Goal: Task Accomplishment & Management: Manage account settings

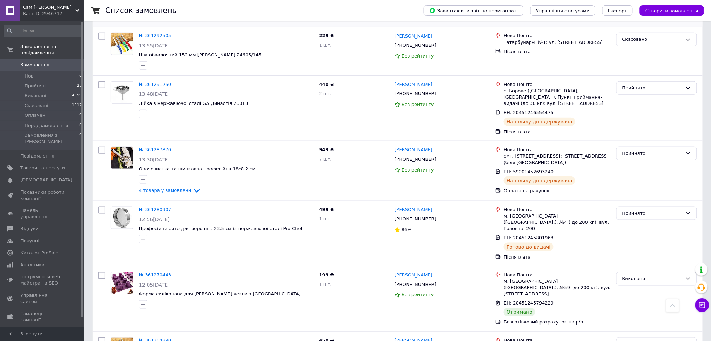
scroll to position [1263, 0]
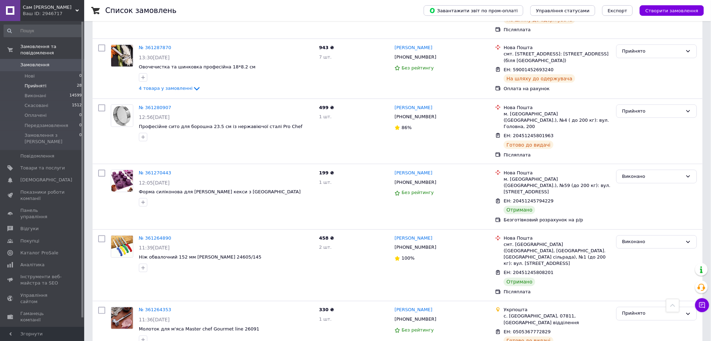
click at [36, 83] on span "Прийняті" at bounding box center [36, 86] width 22 height 6
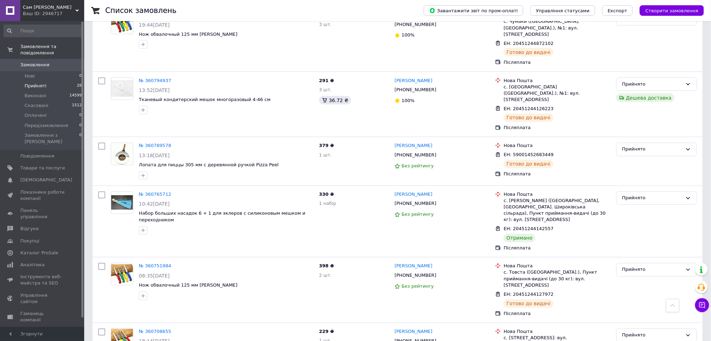
scroll to position [1386, 0]
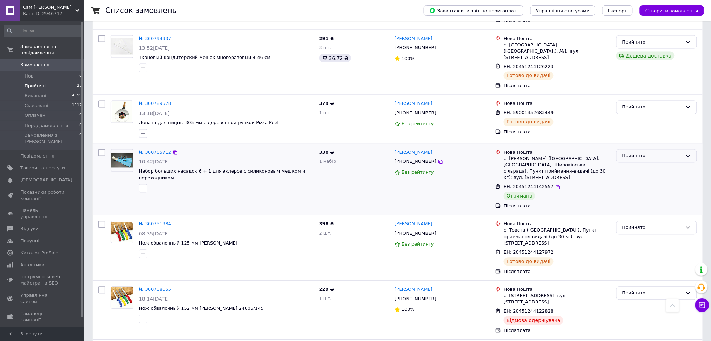
click at [643, 153] on div "Прийнято" at bounding box center [653, 156] width 60 height 7
click at [637, 164] on li "Виконано" at bounding box center [657, 170] width 80 height 13
click at [638, 290] on div "Прийнято" at bounding box center [653, 293] width 60 height 7
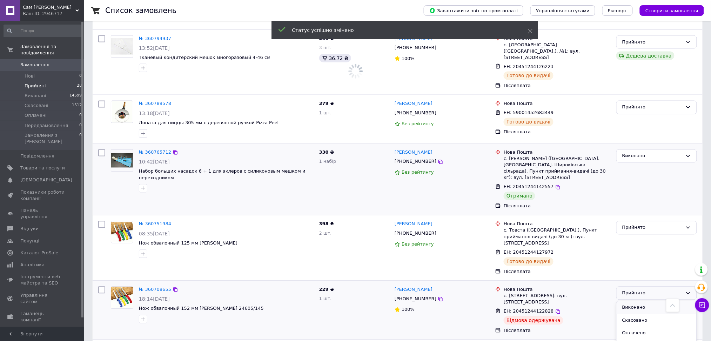
click at [637, 301] on li "Виконано" at bounding box center [657, 307] width 80 height 13
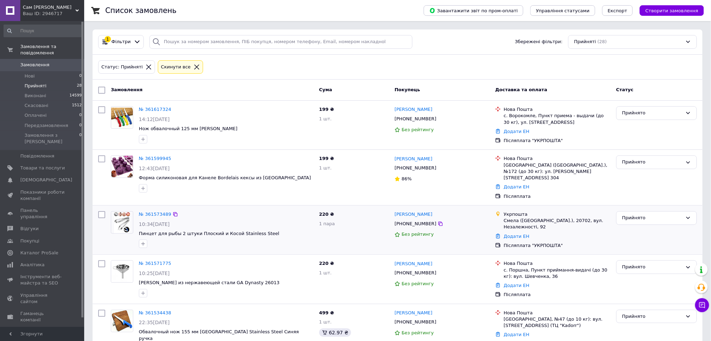
scroll to position [47, 0]
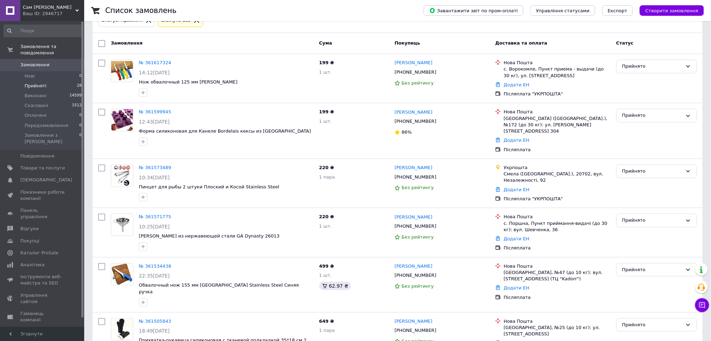
click at [72, 62] on span "0" at bounding box center [74, 65] width 19 height 6
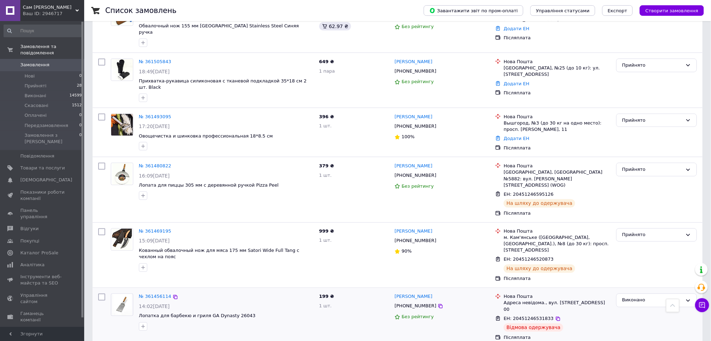
scroll to position [281, 0]
drag, startPoint x: 432, startPoint y: 147, endPoint x: 391, endPoint y: 147, distance: 41.8
click at [391, 160] on div "№ 361480822 16:09[DATE] Лопата для пиццы 305 мм с деревянной ручкой Pizza Peel …" at bounding box center [397, 190] width 605 height 60
copy div "379 ₴ 1 шт. [PERSON_NAME]"
click at [463, 184] on div "Без рейтингу" at bounding box center [442, 187] width 95 height 7
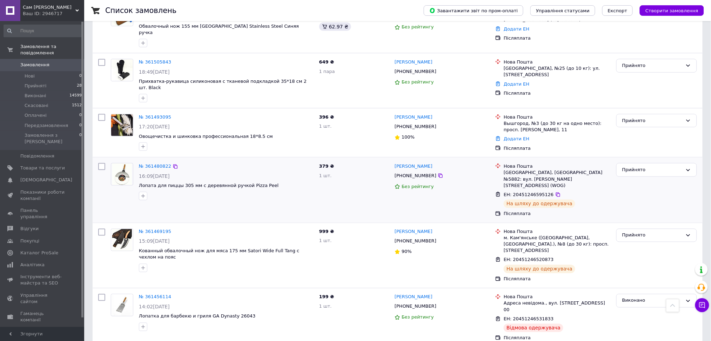
drag, startPoint x: 429, startPoint y: 147, endPoint x: 393, endPoint y: 146, distance: 35.5
click at [393, 160] on div "[PERSON_NAME] [PHONE_NUMBER] Без рейтингу" at bounding box center [442, 190] width 101 height 60
copy link "[PERSON_NAME]"
click at [438, 173] on icon at bounding box center [441, 176] width 6 height 6
drag, startPoint x: 266, startPoint y: 164, endPoint x: 137, endPoint y: 168, distance: 129.2
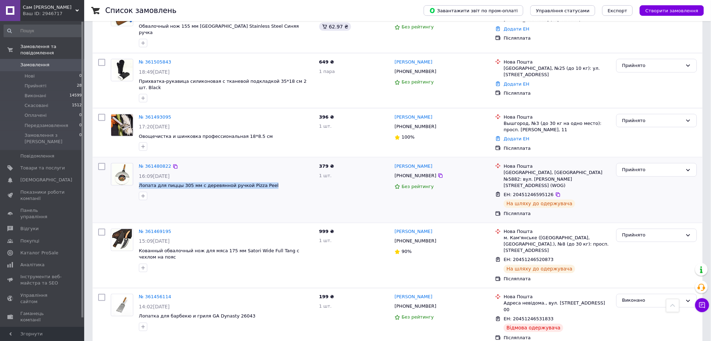
click at [137, 168] on div "№ 361480822 16:09[DATE] Лопата для пиццы 305 мм с деревянной ручкой Pizza Peel" at bounding box center [226, 181] width 180 height 42
copy span "Лопата для пиццы 305 мм с деревянной ручкой Pizza Peel"
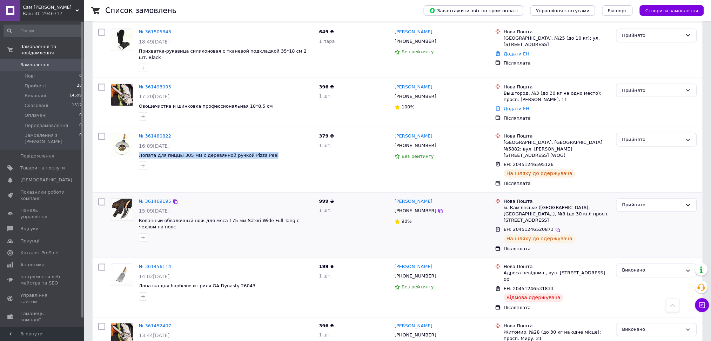
scroll to position [327, 0]
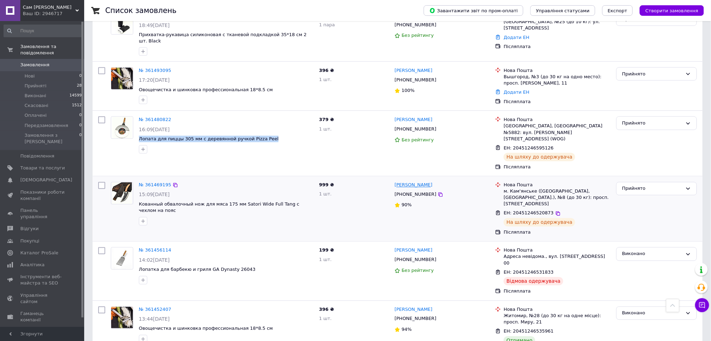
drag, startPoint x: 444, startPoint y: 159, endPoint x: 398, endPoint y: 157, distance: 46.0
click at [398, 181] on div "[PERSON_NAME]" at bounding box center [442, 185] width 97 height 8
copy link "[PERSON_NAME]"
click at [439, 193] on icon at bounding box center [441, 195] width 4 height 4
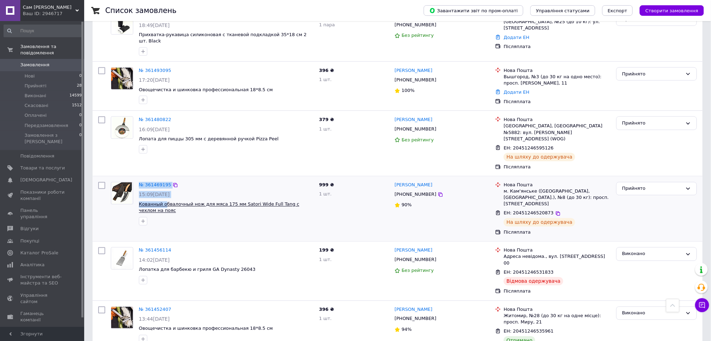
drag, startPoint x: 135, startPoint y: 178, endPoint x: 164, endPoint y: 177, distance: 28.1
click at [164, 179] on div "№ 361469195 15:09[DATE] Кованный обвалочный нож для мяса 175 мм Satori Wide Ful…" at bounding box center [212, 203] width 208 height 49
click at [169, 216] on div at bounding box center [227, 221] width 178 height 11
drag, startPoint x: 164, startPoint y: 177, endPoint x: 276, endPoint y: 177, distance: 112.3
click at [276, 179] on div "№ 361469195 15:09[DATE] Кованный обвалочный нож для мяса 175 мм Satori Wide Ful…" at bounding box center [226, 203] width 180 height 49
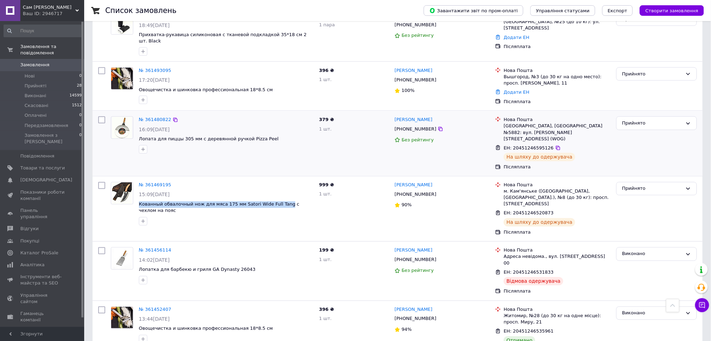
copy span "Кованный обвалочный нож для мяса 175 мм Satori Wide Full Tang"
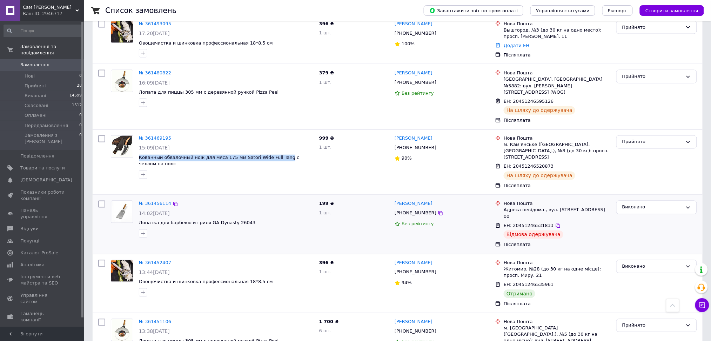
scroll to position [421, 0]
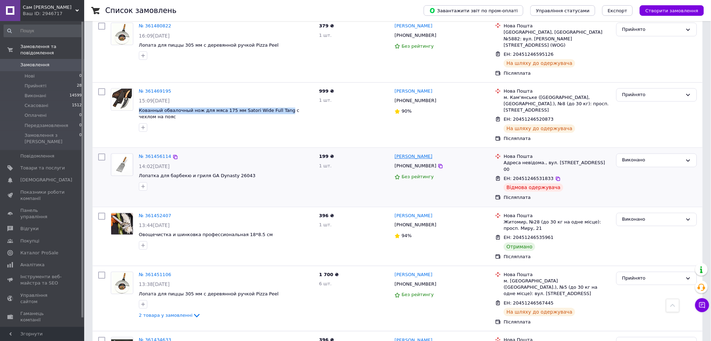
drag, startPoint x: 441, startPoint y: 131, endPoint x: 395, endPoint y: 131, distance: 46.0
click at [395, 153] on div "[PERSON_NAME]" at bounding box center [442, 157] width 97 height 8
copy link "[PERSON_NAME]"
click at [438, 164] on icon at bounding box center [441, 167] width 6 height 6
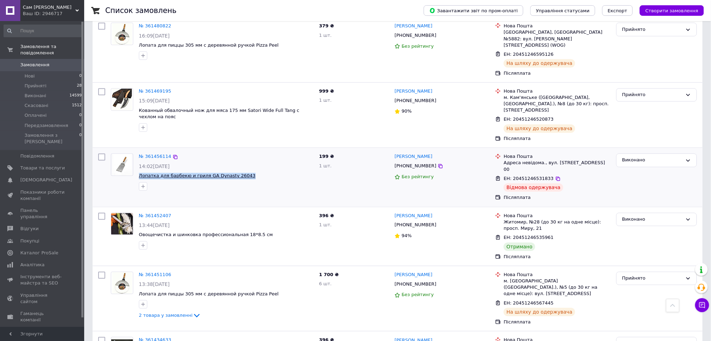
drag, startPoint x: 246, startPoint y: 156, endPoint x: 169, endPoint y: 151, distance: 77.0
click at [139, 151] on div "№ 361456114 14:02[DATE] Лопатка для барбекю и гриля GA Dynasty 26043" at bounding box center [226, 172] width 180 height 42
copy div "Лопатка для барбекю и гриля GA Dynasty 26043"
drag, startPoint x: 420, startPoint y: 190, endPoint x: 393, endPoint y: 192, distance: 26.4
click at [393, 210] on div "[PERSON_NAME] [PHONE_NUMBER] 94%" at bounding box center [442, 236] width 101 height 53
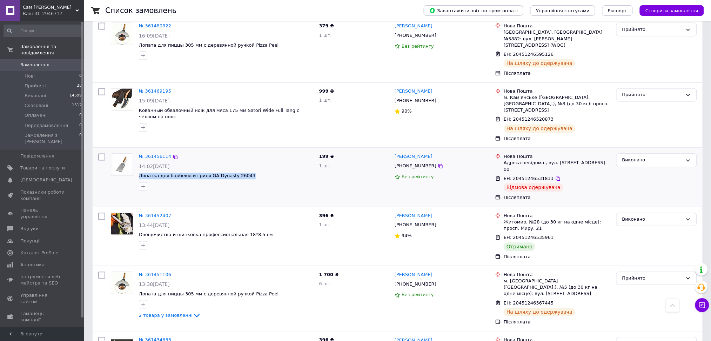
copy link "[PERSON_NAME]"
click at [438, 223] on icon at bounding box center [441, 226] width 6 height 6
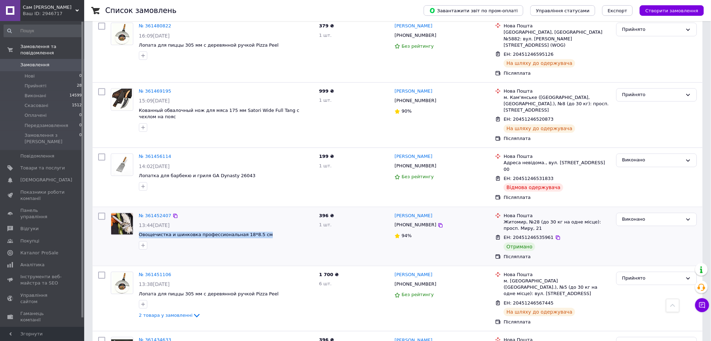
drag, startPoint x: 257, startPoint y: 209, endPoint x: 138, endPoint y: 210, distance: 119.7
click at [138, 210] on div "№ 361452407 13:44[DATE] Овощечистка и шинковка профессиональная 18*8.5 см" at bounding box center [226, 231] width 180 height 42
copy span "Овощечистка и шинковка профессиональная 18*8.5 см"
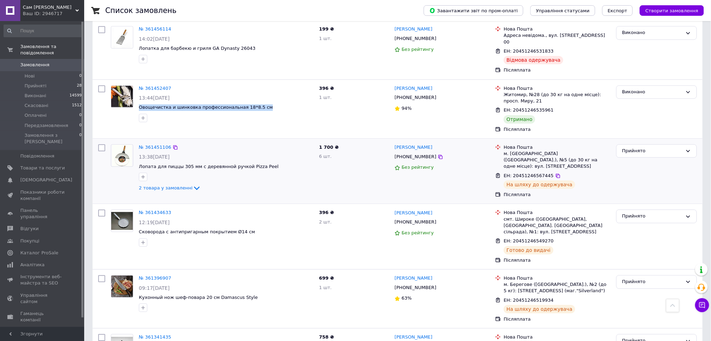
scroll to position [562, 0]
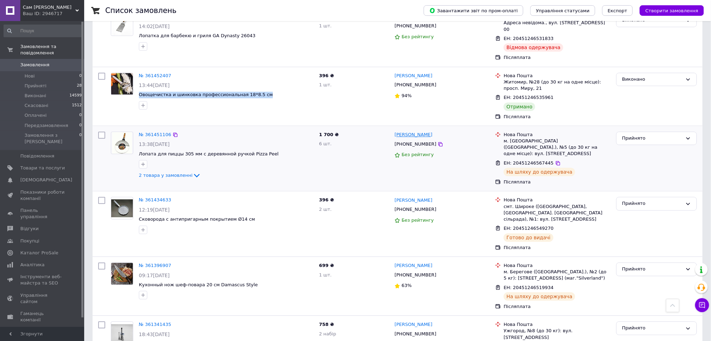
drag, startPoint x: 451, startPoint y: 108, endPoint x: 397, endPoint y: 112, distance: 54.9
click at [397, 131] on div "[PERSON_NAME]" at bounding box center [442, 135] width 97 height 8
copy link "[PERSON_NAME]"
click at [439, 142] on icon at bounding box center [441, 144] width 4 height 4
click at [164, 173] on span "2 товара у замовленні" at bounding box center [166, 175] width 54 height 5
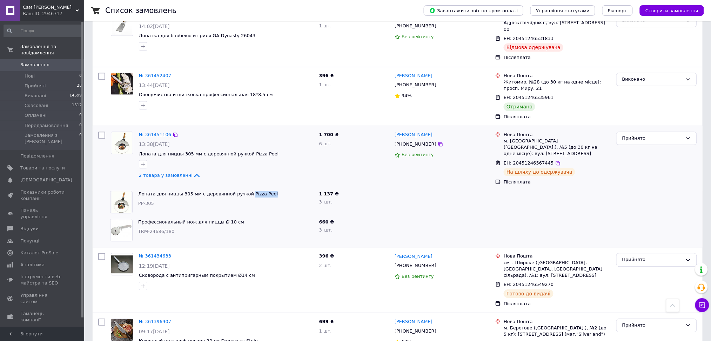
drag, startPoint x: 267, startPoint y: 166, endPoint x: 332, endPoint y: 113, distance: 83.8
click at [240, 191] on span "Лопата для пиццы 305 мм с деревянной ручкой Pizza Peel" at bounding box center [225, 194] width 175 height 7
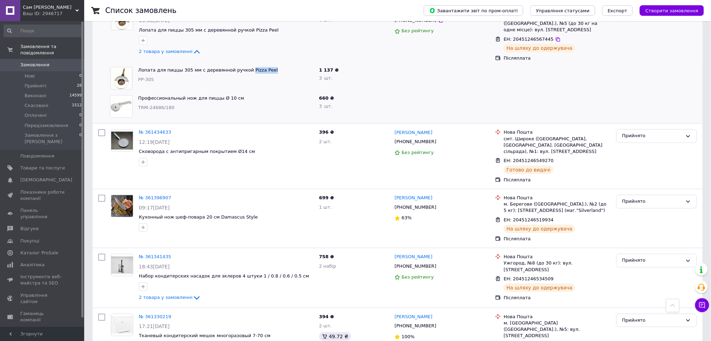
scroll to position [702, 0]
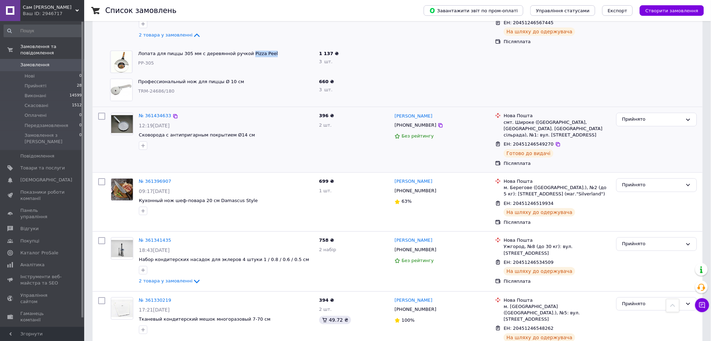
drag, startPoint x: 445, startPoint y: 87, endPoint x: 393, endPoint y: 86, distance: 51.2
click at [393, 110] on div "[PERSON_NAME] [PHONE_NUMBER] Без рейтингу" at bounding box center [442, 140] width 101 height 60
click at [438, 122] on icon at bounding box center [441, 125] width 6 height 6
drag, startPoint x: 247, startPoint y: 102, endPoint x: 138, endPoint y: 106, distance: 108.9
click at [138, 110] on div "№ 361434633 12:19[DATE] Сковорода с антипригарным покрытием Ø14 см" at bounding box center [226, 131] width 180 height 42
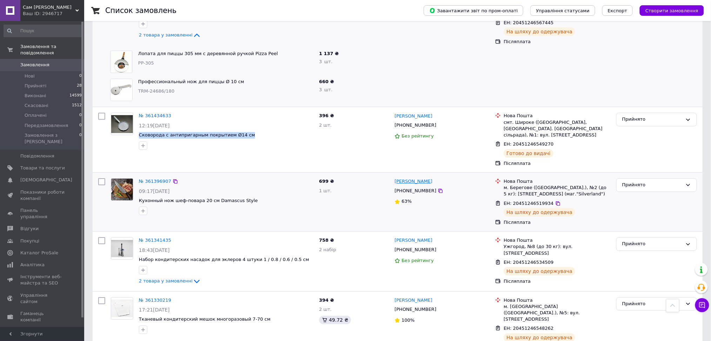
drag, startPoint x: 440, startPoint y: 153, endPoint x: 395, endPoint y: 153, distance: 45.3
click at [395, 178] on div "[PERSON_NAME]" at bounding box center [442, 182] width 97 height 8
click at [438, 188] on icon at bounding box center [441, 191] width 6 height 6
drag, startPoint x: 248, startPoint y: 169, endPoint x: 139, endPoint y: 170, distance: 108.8
click at [139, 198] on span "Кухонный нож шеф-повара 20 см Damascus Style" at bounding box center [226, 201] width 175 height 7
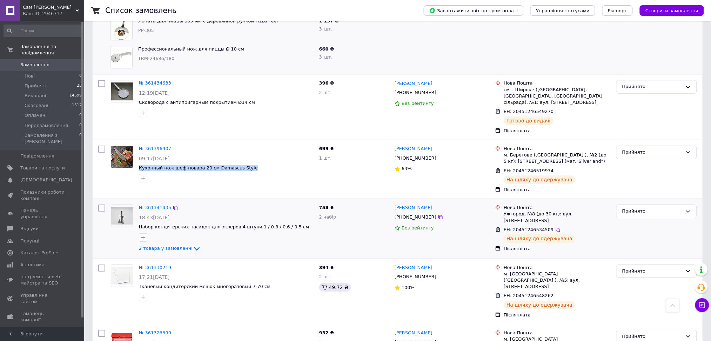
scroll to position [749, 0]
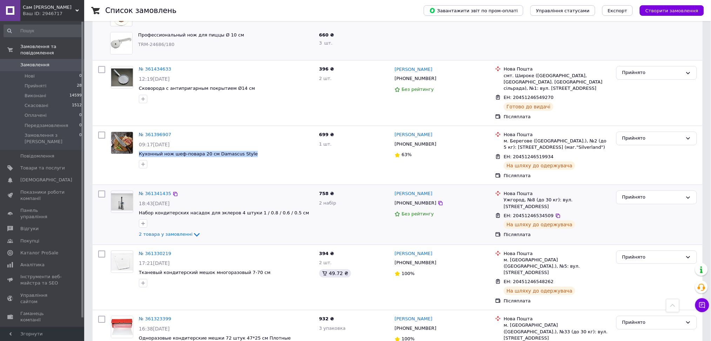
drag, startPoint x: 433, startPoint y: 165, endPoint x: 393, endPoint y: 165, distance: 39.7
click at [393, 188] on div "[PERSON_NAME] [PHONE_NUMBER] Без рейтингу" at bounding box center [442, 215] width 101 height 54
click at [438, 200] on icon at bounding box center [441, 203] width 6 height 6
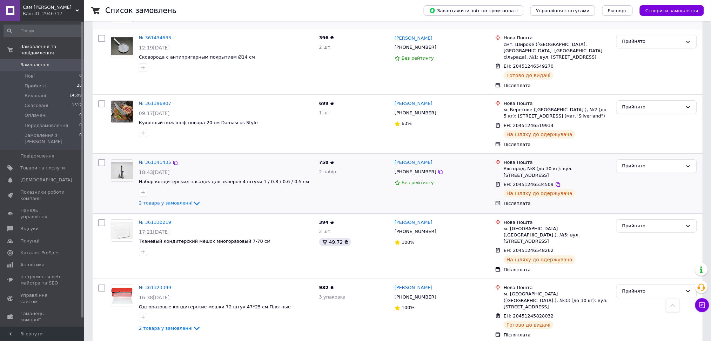
scroll to position [795, 0]
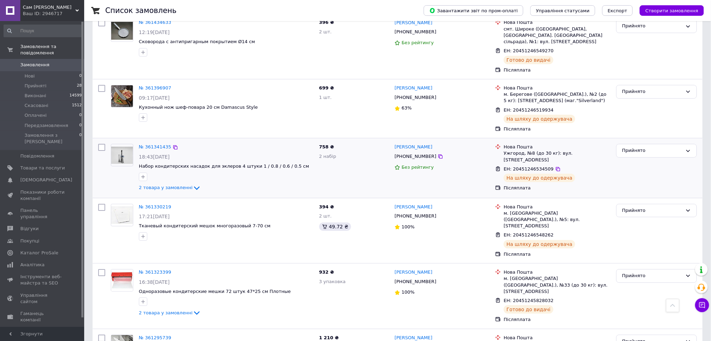
drag, startPoint x: 167, startPoint y: 154, endPoint x: 187, endPoint y: 125, distance: 34.9
click at [167, 185] on span "2 товара у замовленні" at bounding box center [166, 187] width 54 height 5
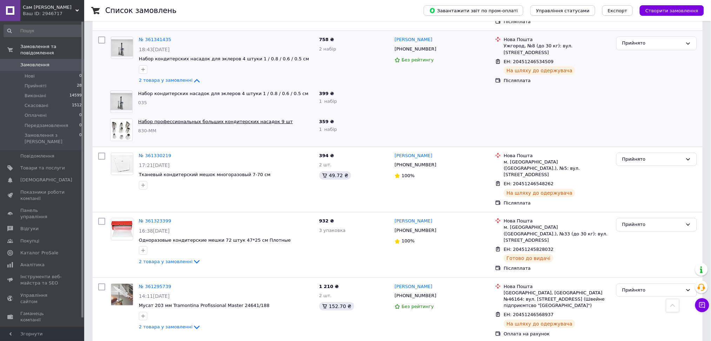
scroll to position [889, 0]
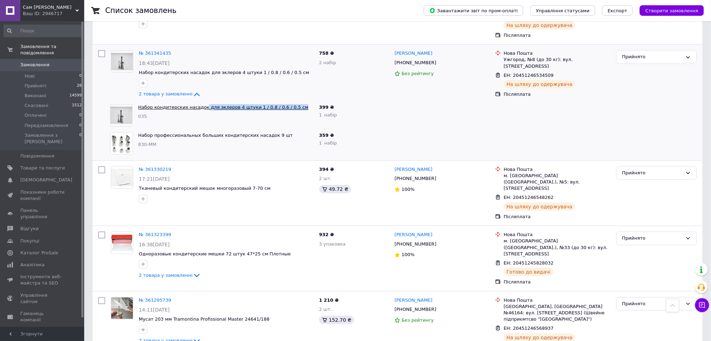
drag, startPoint x: 295, startPoint y: 75, endPoint x: 200, endPoint y: 75, distance: 94.8
click at [200, 104] on span "Набор кондитерских насадок для эклеров 4 штуки 1 / 0.8 / 0.6 / 0.5 см" at bounding box center [225, 107] width 175 height 7
drag, startPoint x: 164, startPoint y: 117, endPoint x: 136, endPoint y: 114, distance: 27.9
click at [136, 130] on div "Набор профессиональных больших кондитерских насадок 9 шт 830-ММ" at bounding box center [225, 144] width 181 height 28
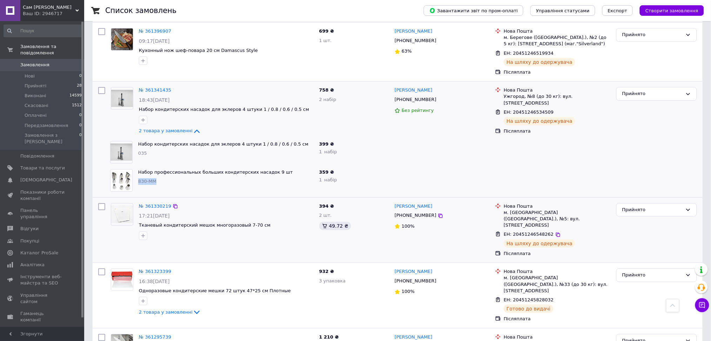
scroll to position [842, 0]
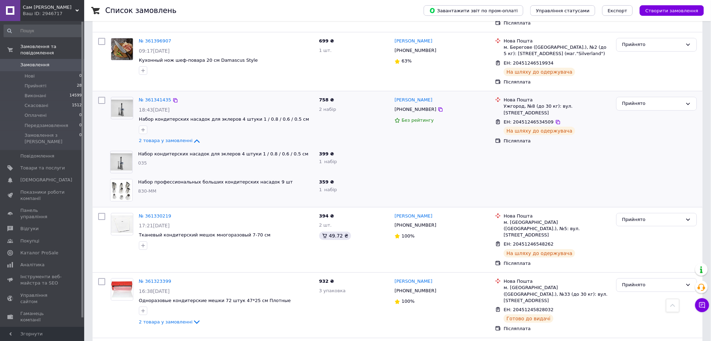
click at [175, 137] on div "2 товара у замовленні" at bounding box center [226, 141] width 175 height 8
click at [165, 138] on span "2 товара у замовленні" at bounding box center [166, 140] width 54 height 5
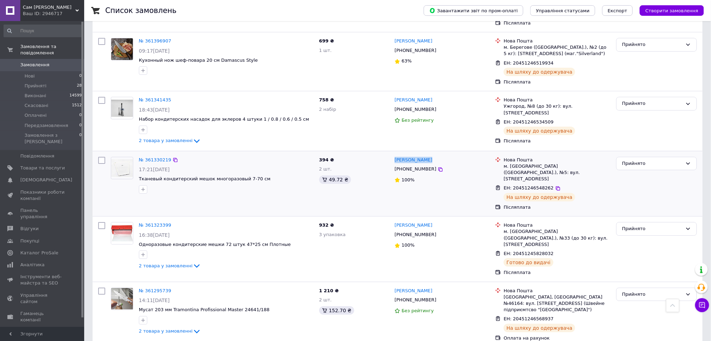
drag, startPoint x: 429, startPoint y: 128, endPoint x: 392, endPoint y: 132, distance: 36.4
click at [392, 154] on div "[PERSON_NAME] [PHONE_NUMBER] 100%" at bounding box center [442, 184] width 101 height 60
click at [439, 167] on icon at bounding box center [441, 169] width 4 height 4
drag, startPoint x: 262, startPoint y: 149, endPoint x: 243, endPoint y: 148, distance: 19.0
click at [243, 176] on span "Тканевый кондитерский мешок многоразовый 7-70 см" at bounding box center [226, 179] width 175 height 7
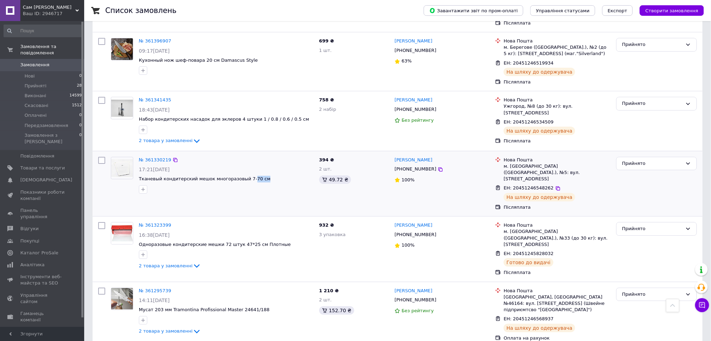
click at [251, 165] on div "№ 361330219 17:21[DATE] Тканевый кондитерский мешок многоразовый 7-70 см" at bounding box center [226, 175] width 180 height 42
drag, startPoint x: 437, startPoint y: 128, endPoint x: 397, endPoint y: 127, distance: 40.0
click at [397, 156] on div "[PERSON_NAME]" at bounding box center [442, 160] width 97 height 8
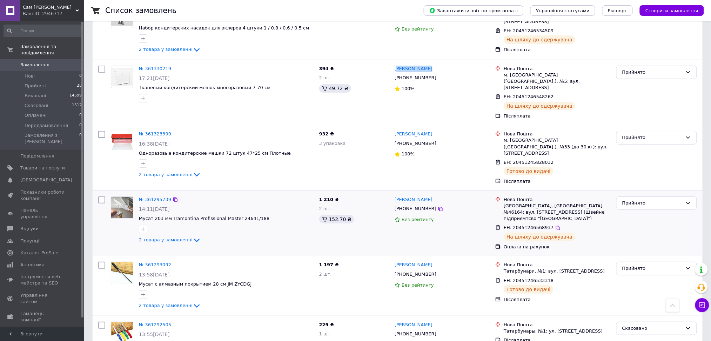
scroll to position [983, 0]
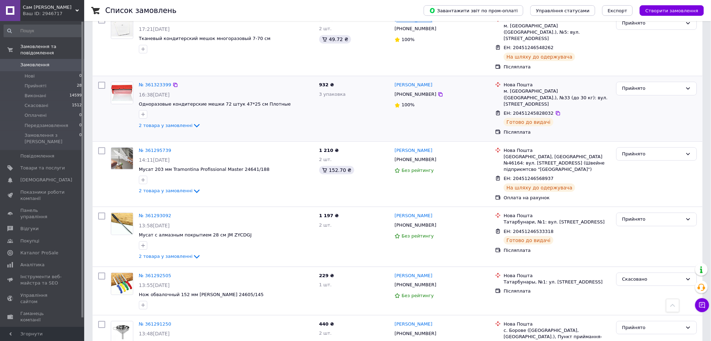
drag, startPoint x: 441, startPoint y: 51, endPoint x: 394, endPoint y: 51, distance: 47.0
click at [394, 81] on div "[PERSON_NAME]" at bounding box center [442, 85] width 97 height 8
click at [439, 92] on icon at bounding box center [441, 94] width 4 height 4
click at [172, 123] on span "2 товара у замовленні" at bounding box center [166, 125] width 54 height 5
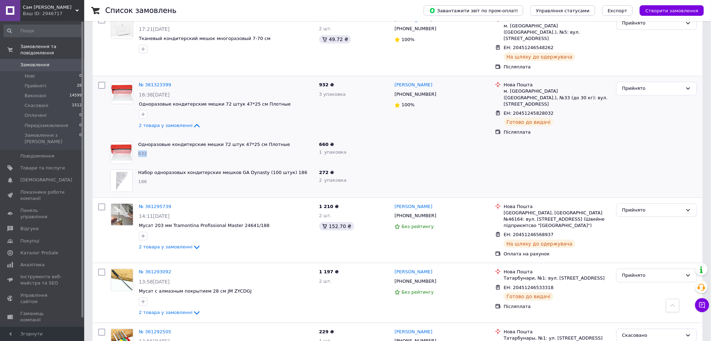
drag, startPoint x: 156, startPoint y: 110, endPoint x: 135, endPoint y: 108, distance: 20.5
click at [135, 139] on div "Одноразовые кондитерские мешки 72 штук 47*25 см Плотные 632" at bounding box center [225, 153] width 181 height 28
drag, startPoint x: 288, startPoint y: 128, endPoint x: 252, endPoint y: 130, distance: 36.2
click at [252, 170] on span "Набор одноразовых кондитерских мешков GA Dynasty (100 штук) 186" at bounding box center [225, 173] width 175 height 7
drag, startPoint x: 153, startPoint y: 91, endPoint x: 156, endPoint y: 86, distance: 5.1
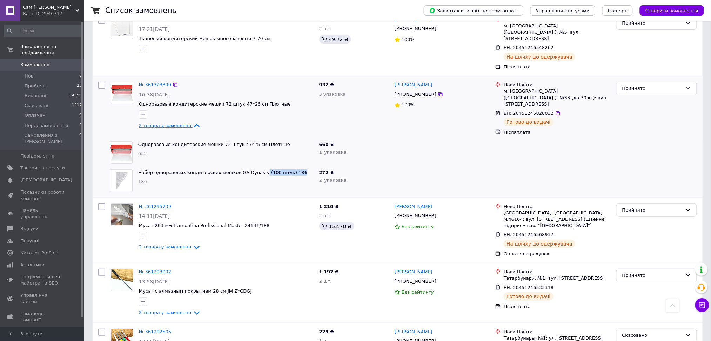
click at [153, 123] on span "2 товара у замовленні" at bounding box center [166, 125] width 54 height 5
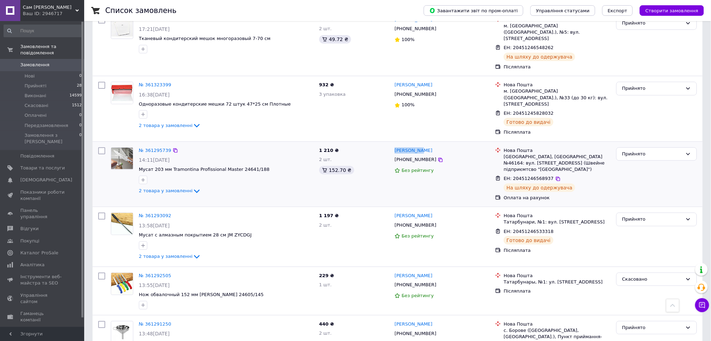
drag, startPoint x: 429, startPoint y: 107, endPoint x: 394, endPoint y: 107, distance: 35.4
click at [394, 145] on div "[PERSON_NAME] [PHONE_NUMBER] Без рейтингу" at bounding box center [442, 175] width 101 height 60
click at [438, 157] on icon at bounding box center [441, 160] width 6 height 6
click at [148, 188] on span "2 товара у замовленні" at bounding box center [166, 190] width 54 height 5
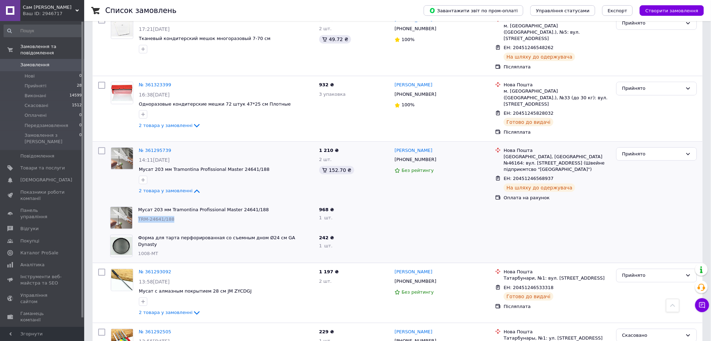
drag, startPoint x: 177, startPoint y: 169, endPoint x: 138, endPoint y: 170, distance: 38.6
click at [138, 216] on div "TRM-24641/188" at bounding box center [225, 219] width 175 height 7
drag, startPoint x: 178, startPoint y: 148, endPoint x: 326, endPoint y: 94, distance: 157.9
click at [178, 188] on span "2 товара у замовленні" at bounding box center [166, 190] width 54 height 5
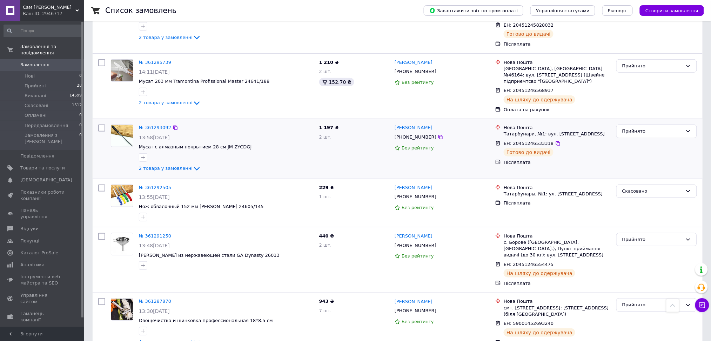
scroll to position [1076, 0]
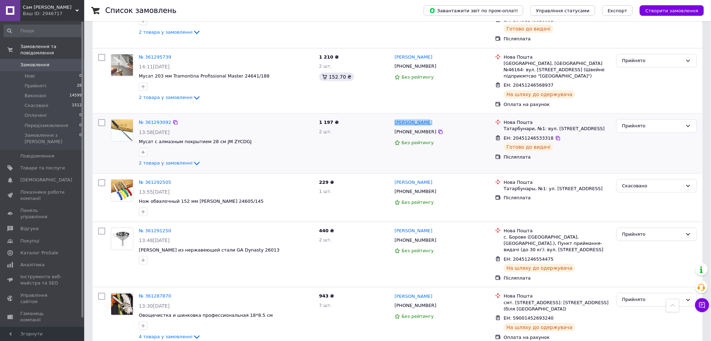
drag, startPoint x: 434, startPoint y: 75, endPoint x: 397, endPoint y: 72, distance: 37.8
click at [397, 119] on div "[PERSON_NAME]" at bounding box center [442, 123] width 97 height 8
click at [439, 130] on icon at bounding box center [441, 132] width 4 height 4
drag, startPoint x: 242, startPoint y: 90, endPoint x: 139, endPoint y: 89, distance: 103.2
click at [139, 117] on div "№ 361293092 13:58[DATE] Мусат с алмазным покрытием 28 см JM ZYCDGJ 2 товара у з…" at bounding box center [226, 144] width 180 height 54
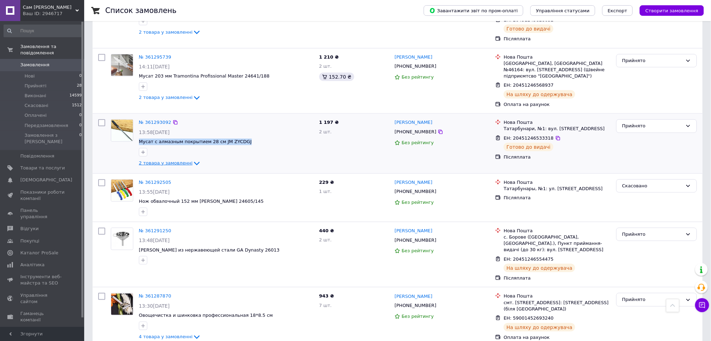
click at [174, 160] on span "2 товара у замовленні" at bounding box center [166, 162] width 54 height 5
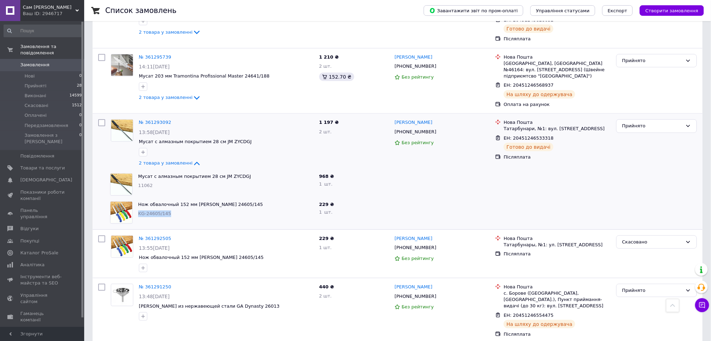
drag, startPoint x: 167, startPoint y: 165, endPoint x: 137, endPoint y: 168, distance: 30.0
click at [137, 199] on div "Нож обвалочный 152 мм [PERSON_NAME] 24605/145 KG-24605/145" at bounding box center [225, 213] width 181 height 28
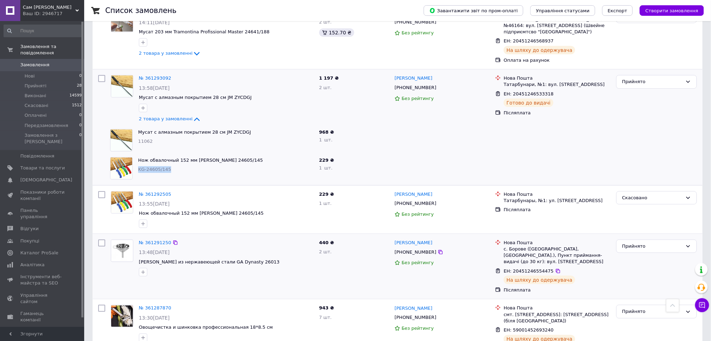
scroll to position [1170, 0]
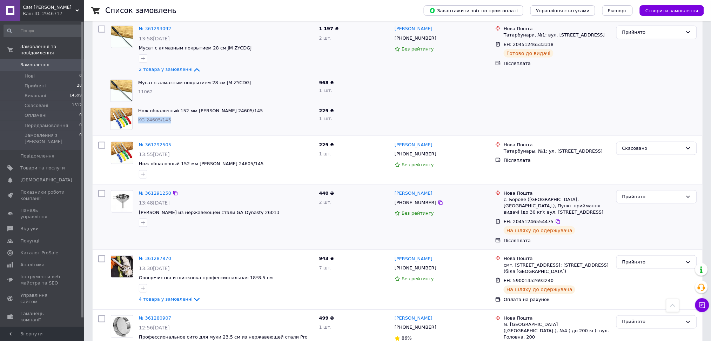
drag, startPoint x: 439, startPoint y: 146, endPoint x: 394, endPoint y: 148, distance: 44.9
click at [394, 190] on div "[PERSON_NAME]" at bounding box center [442, 194] width 97 height 8
click at [438, 200] on icon at bounding box center [441, 203] width 6 height 6
drag, startPoint x: 248, startPoint y: 166, endPoint x: 139, endPoint y: 164, distance: 109.5
click at [139, 210] on span "[PERSON_NAME] из нержавеющей стали GA Dynasty 26013" at bounding box center [226, 213] width 175 height 7
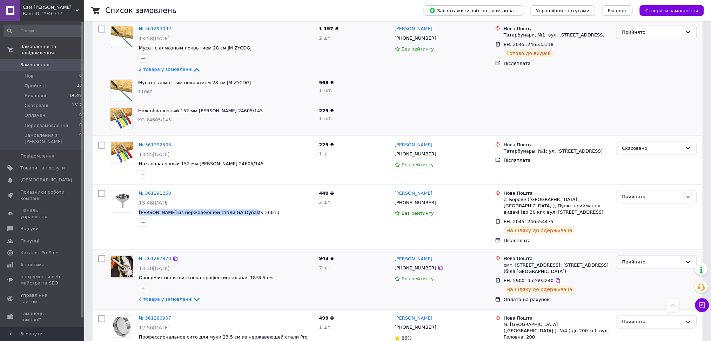
drag, startPoint x: 446, startPoint y: 214, endPoint x: 392, endPoint y: 209, distance: 54.6
click at [392, 253] on div "[PERSON_NAME] [PHONE_NUMBER] Без рейтингу" at bounding box center [442, 280] width 101 height 54
click at [438, 265] on icon at bounding box center [441, 268] width 6 height 6
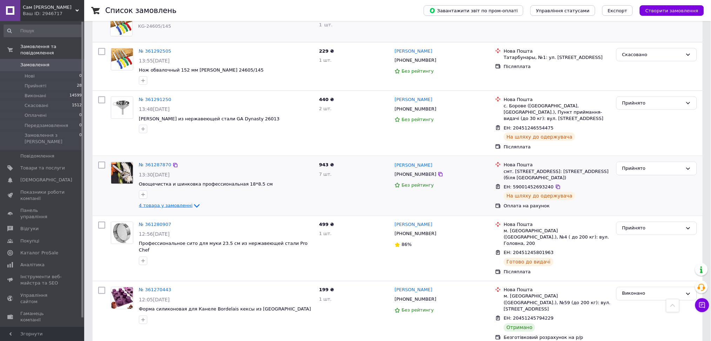
click at [185, 203] on span "4 товара у замовленні" at bounding box center [166, 205] width 54 height 5
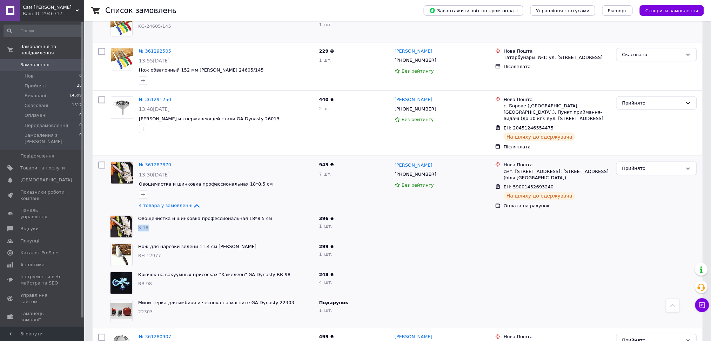
drag, startPoint x: 167, startPoint y: 187, endPoint x: 139, endPoint y: 187, distance: 28.8
click at [139, 225] on div "S-18" at bounding box center [225, 228] width 175 height 7
drag, startPoint x: 161, startPoint y: 215, endPoint x: 138, endPoint y: 210, distance: 23.7
click at [138, 253] on div "RH-12977" at bounding box center [225, 256] width 175 height 7
drag, startPoint x: 152, startPoint y: 243, endPoint x: 137, endPoint y: 243, distance: 15.8
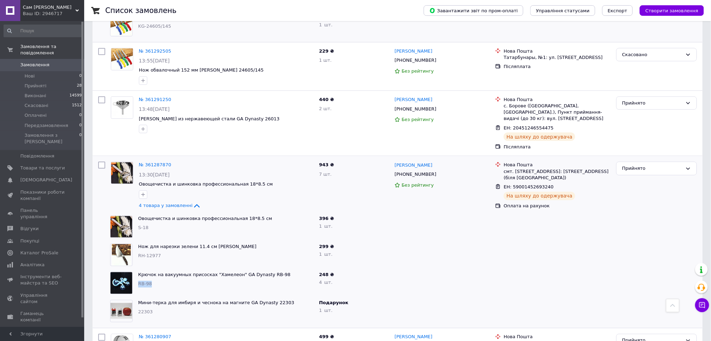
click at [137, 269] on div "Крючок на вакуумных присосках "Хамелеон" GA Dynasty RB-98 RB-98" at bounding box center [225, 283] width 181 height 28
click at [153, 309] on div "22303" at bounding box center [225, 312] width 175 height 7
drag, startPoint x: 137, startPoint y: 261, endPoint x: 162, endPoint y: 261, distance: 25.3
click at [162, 297] on div "Мини-терка для имбиря и чеснока на магните GA Dynasty 22303 22303" at bounding box center [225, 311] width 181 height 28
click at [177, 203] on span "4 товара у замовленні" at bounding box center [166, 205] width 54 height 5
